Goal: Task Accomplishment & Management: Manage account settings

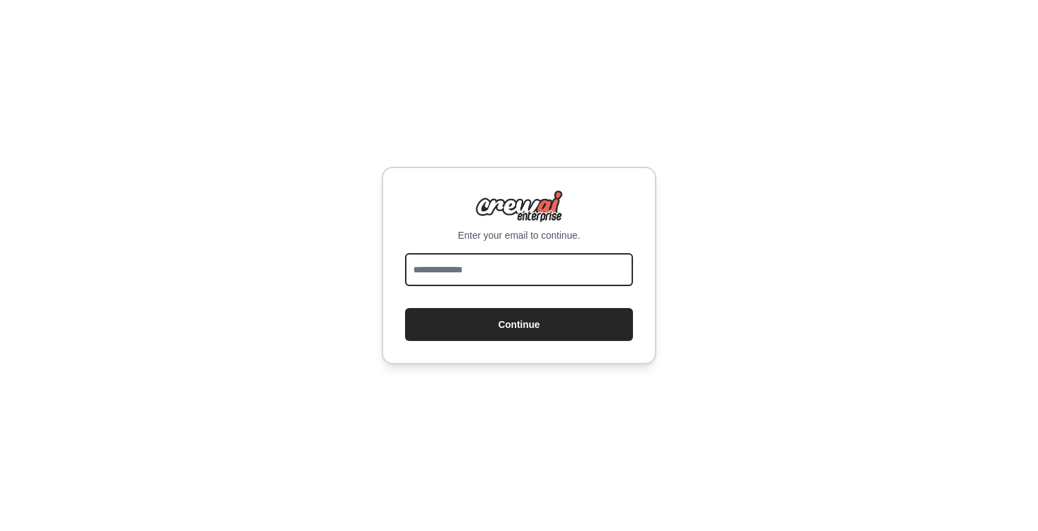
click at [455, 262] on input "email" at bounding box center [519, 269] width 228 height 33
type input "**********"
click at [486, 326] on button "Continue" at bounding box center [519, 324] width 228 height 33
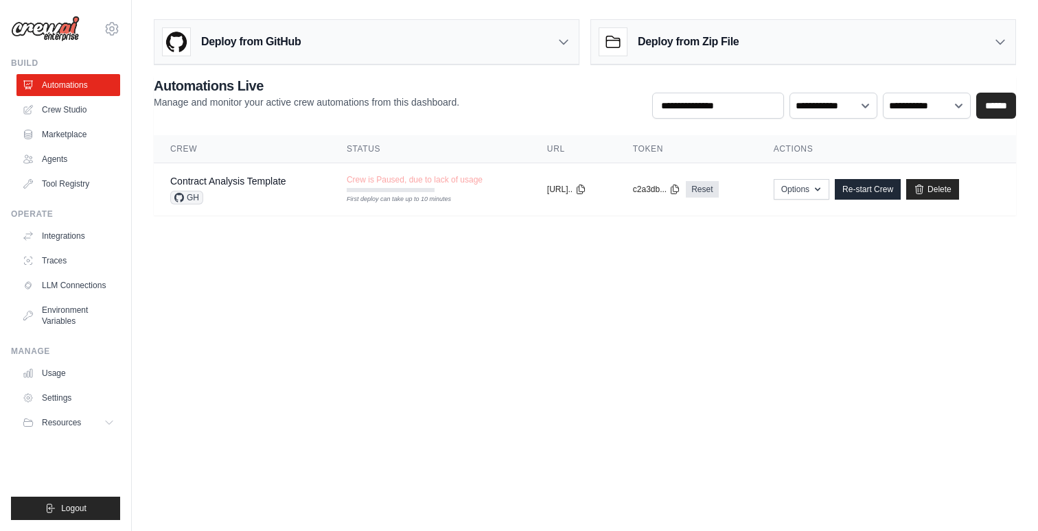
click at [318, 275] on body "[EMAIL_ADDRESS][DOMAIN_NAME] Settings Build Automations Crew Studio" at bounding box center [519, 265] width 1038 height 531
